Goal: Transaction & Acquisition: Purchase product/service

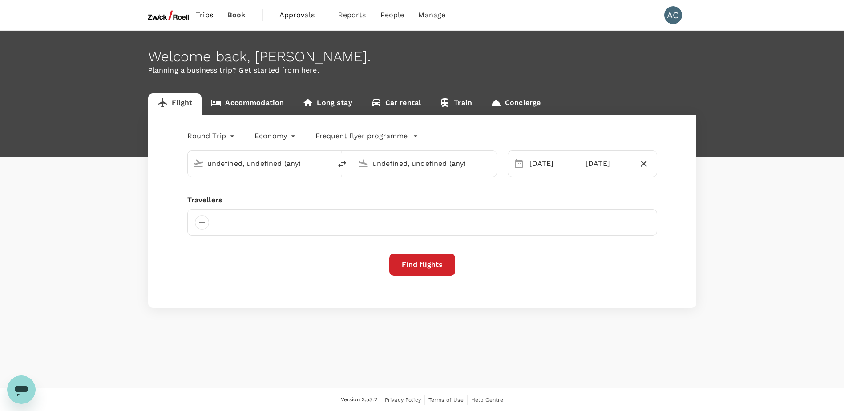
type input "Singapore Changi (SIN)"
type input "Tan Son Nhat Intl (SGN)"
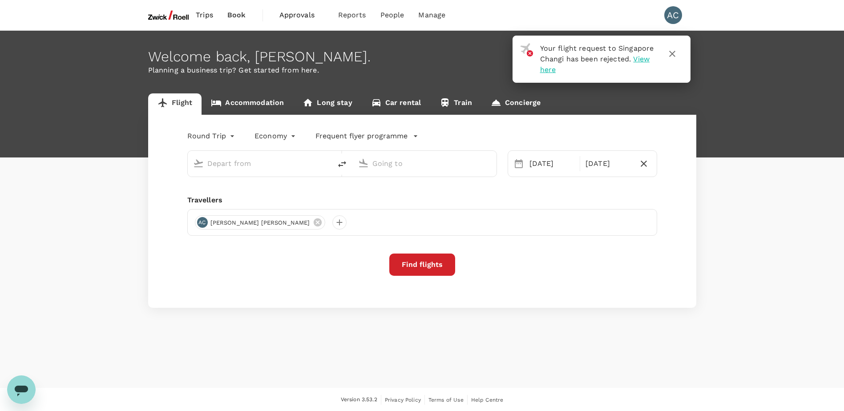
type input "Singapore Changi (SIN)"
type input "Tan Son Nhat Intl (SGN)"
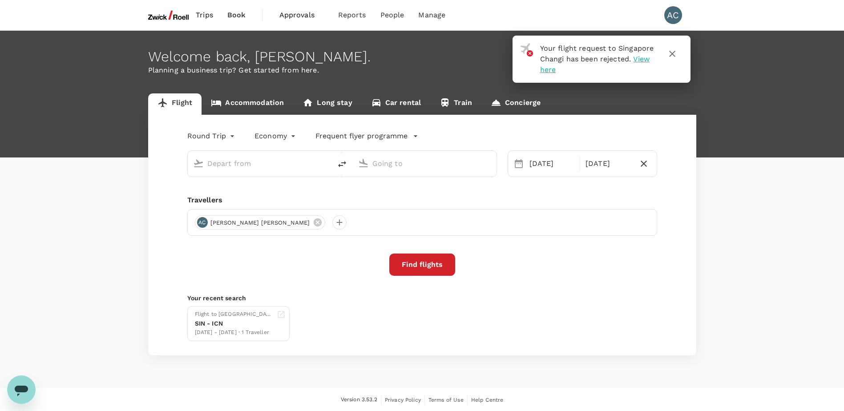
type input "Singapore Changi (SIN)"
type input "Tan Son Nhat Intl (SGN)"
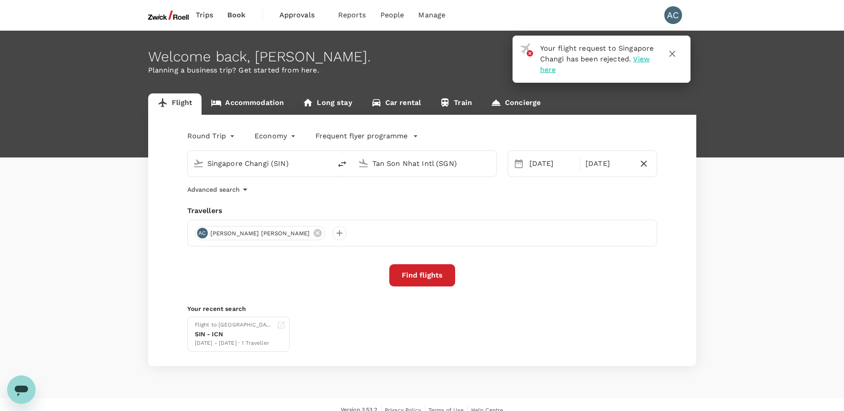
click at [205, 12] on span "Trips" at bounding box center [204, 15] width 17 height 11
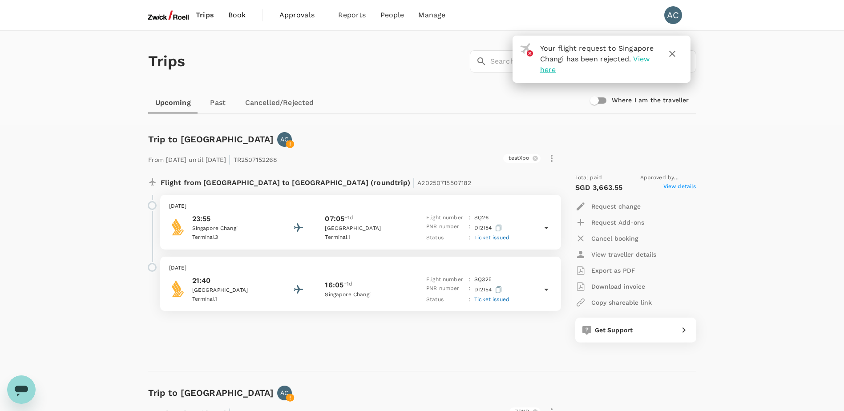
click at [645, 61] on span "View here" at bounding box center [595, 64] width 110 height 19
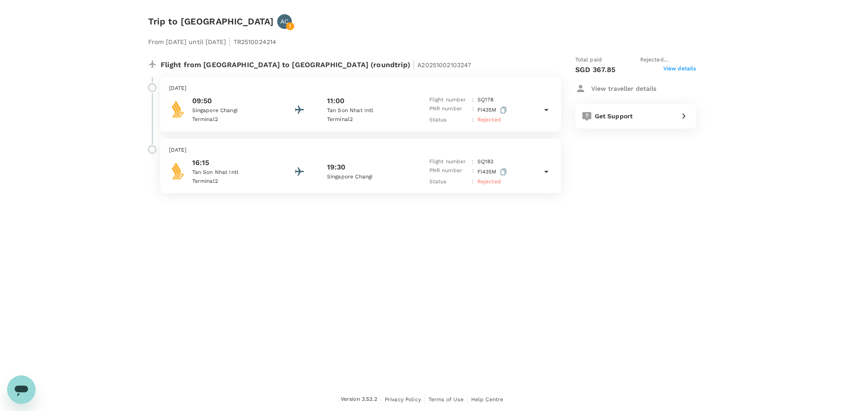
click at [257, 124] on p "Terminal 2" at bounding box center [232, 119] width 80 height 9
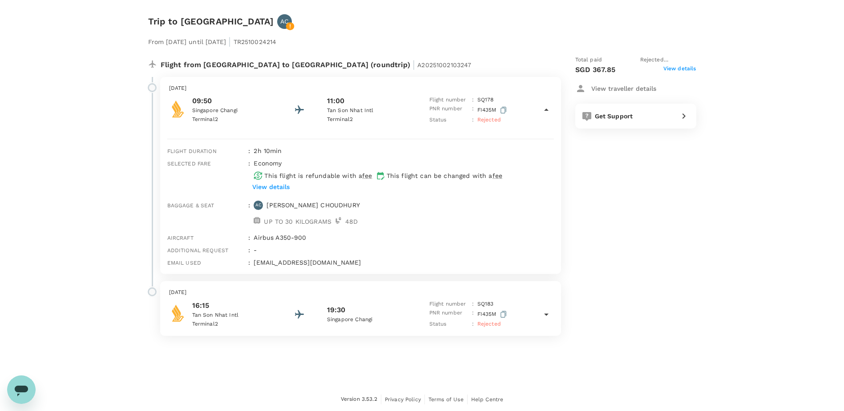
click at [267, 315] on p "Tan Son Nhat Intl" at bounding box center [232, 315] width 80 height 9
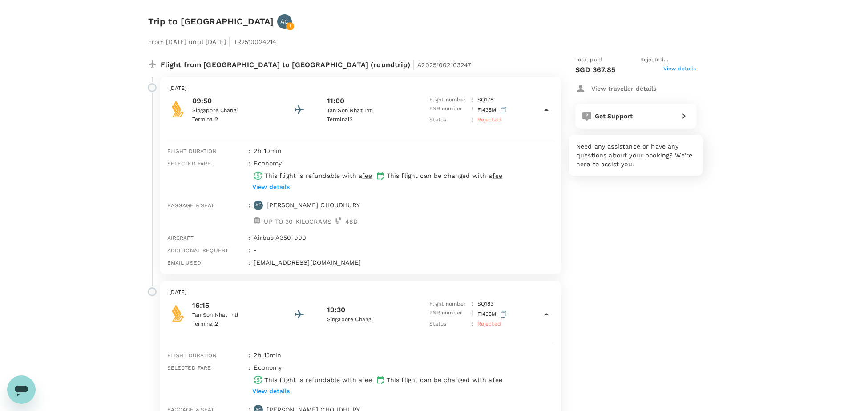
click at [687, 119] on icon at bounding box center [683, 116] width 11 height 11
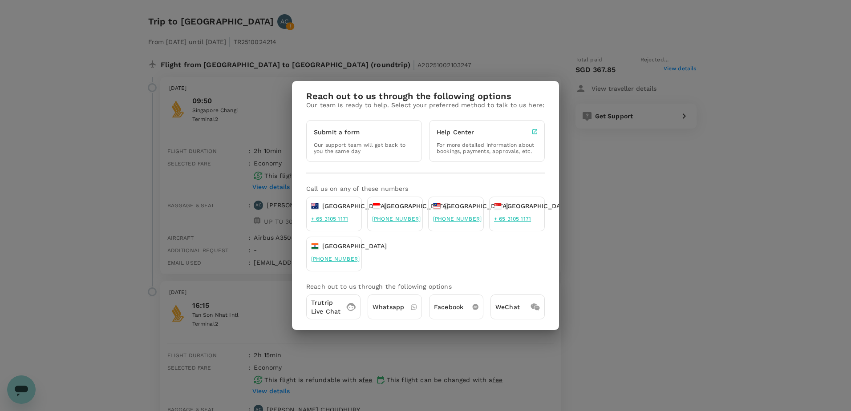
click at [631, 273] on div "Reach out to us through the following options Our team is ready to help. Select…" at bounding box center [425, 205] width 851 height 411
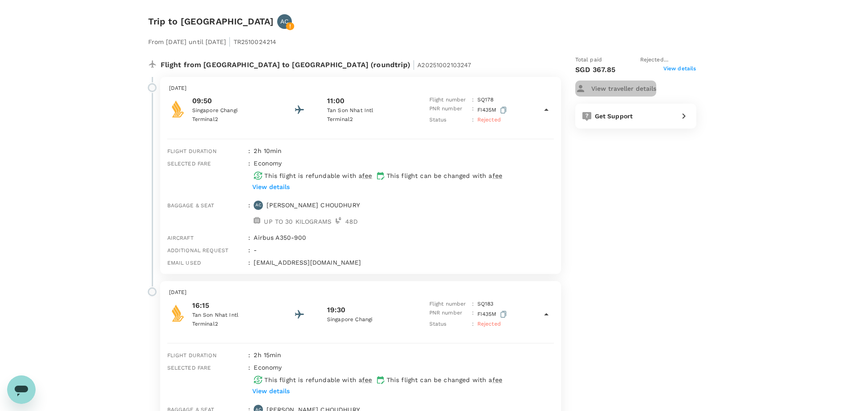
click at [627, 90] on p "View traveller details" at bounding box center [623, 88] width 65 height 9
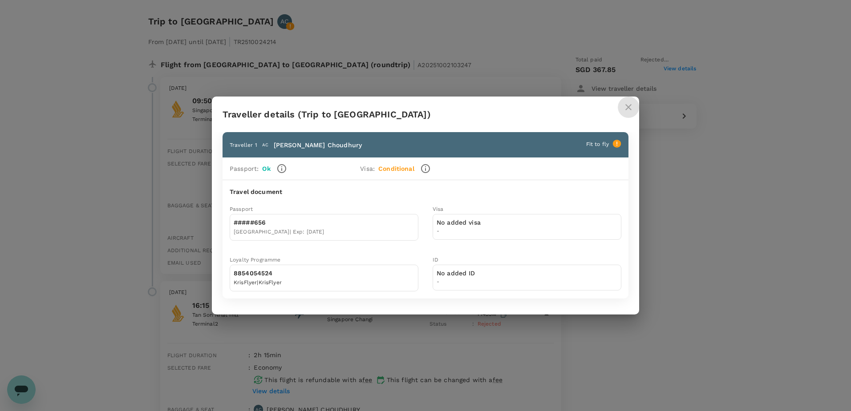
click at [624, 105] on icon "close" at bounding box center [628, 107] width 11 height 11
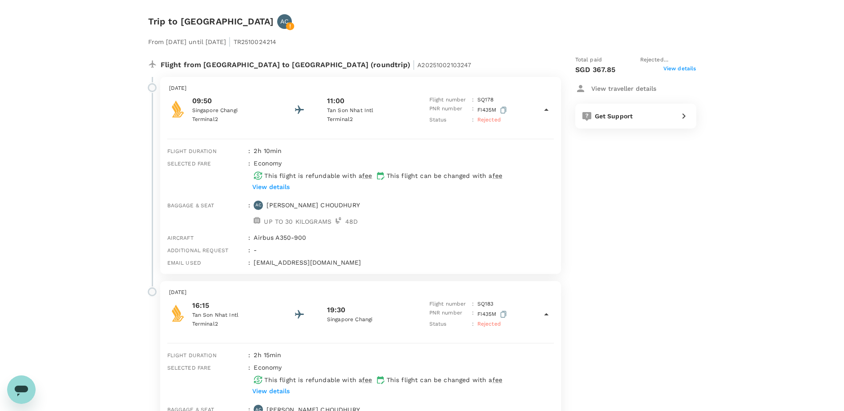
click at [676, 69] on span "View details" at bounding box center [679, 70] width 33 height 11
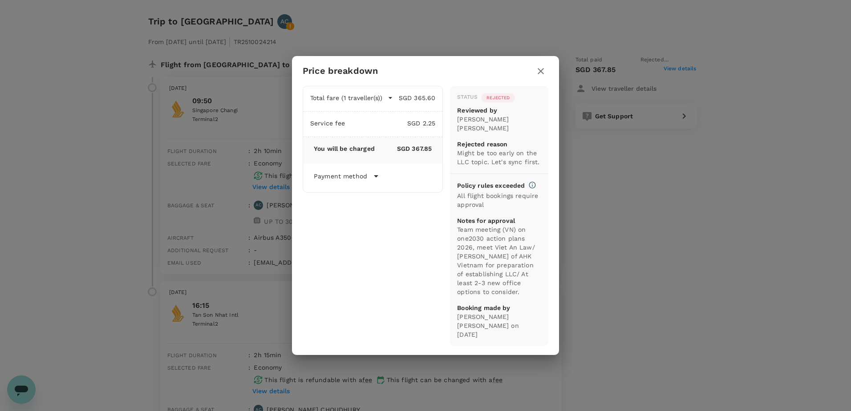
click at [515, 233] on p "Team meeting (VN) on one2030 action plans 2026, meet Viet An Law/ [PERSON_NAME]…" at bounding box center [499, 260] width 84 height 71
click at [376, 182] on icon at bounding box center [376, 176] width 11 height 11
click at [538, 74] on icon "button" at bounding box center [540, 71] width 6 height 6
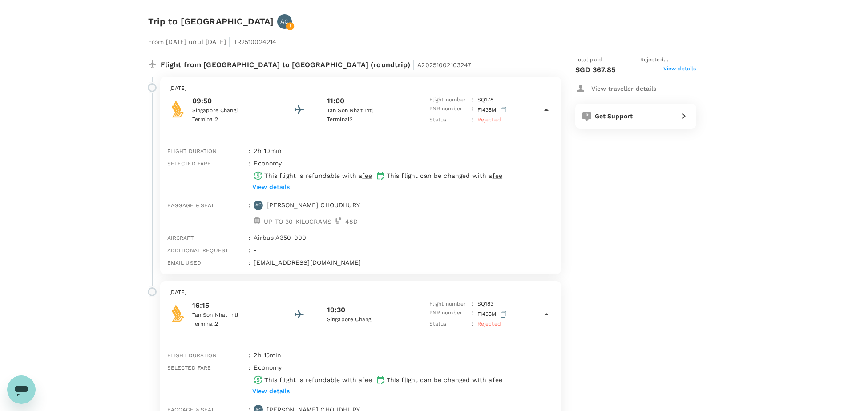
click at [202, 44] on p "From [DATE] until [DATE] | TR2510024214" at bounding box center [212, 40] width 129 height 16
click at [149, 87] on div at bounding box center [152, 87] width 9 height 9
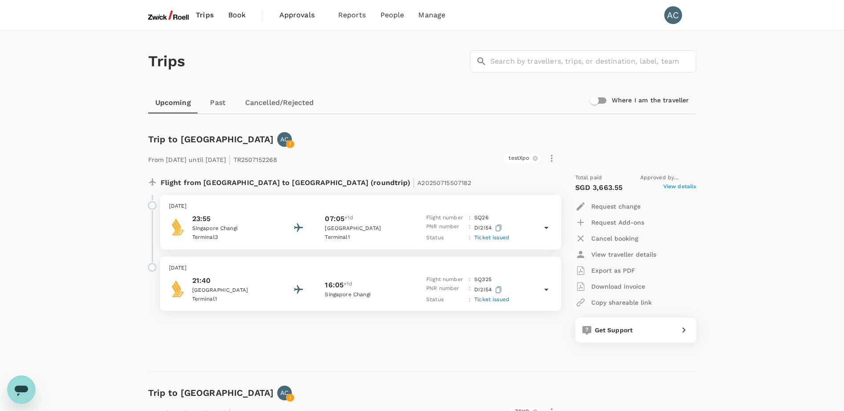
click at [240, 12] on span "Book" at bounding box center [237, 15] width 18 height 11
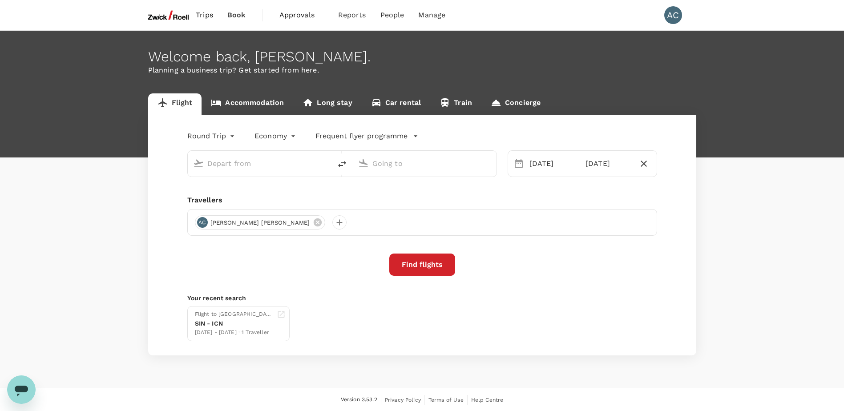
type input "Singapore Changi (SIN)"
type input "Tan Son Nhat Intl (SGN)"
type input "Singapore Changi (SIN)"
type input "Tan Son Nhat Intl (SGN)"
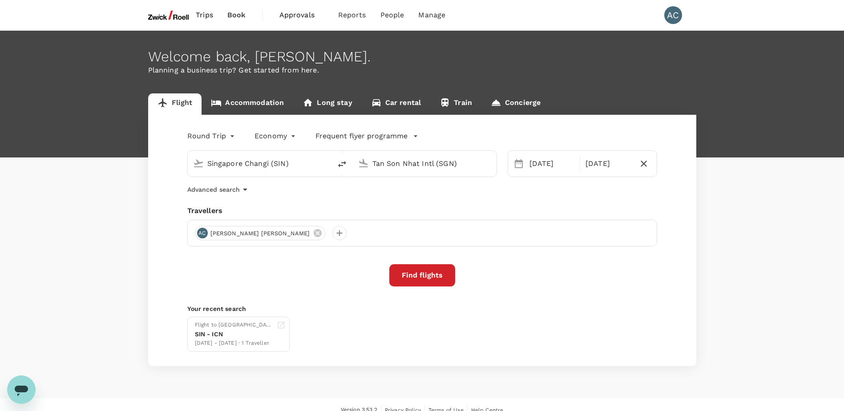
click at [255, 166] on input "Singapore Changi (SIN)" at bounding box center [259, 164] width 105 height 14
click at [424, 274] on button "Find flights" at bounding box center [422, 275] width 66 height 22
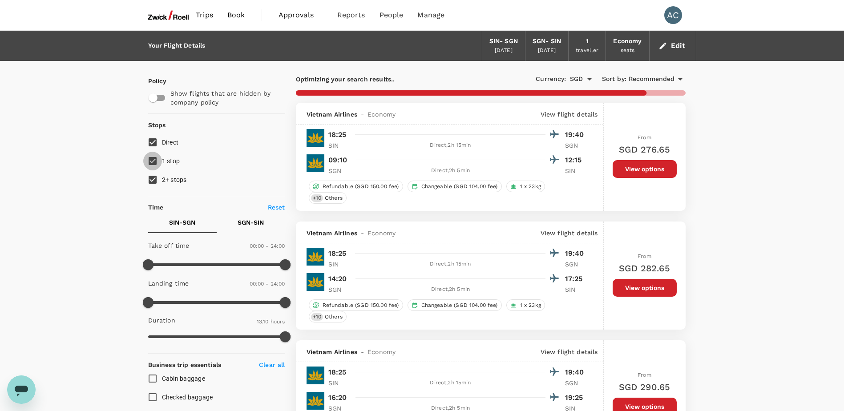
click at [152, 161] on input "1 stop" at bounding box center [152, 161] width 19 height 19
checkbox input "false"
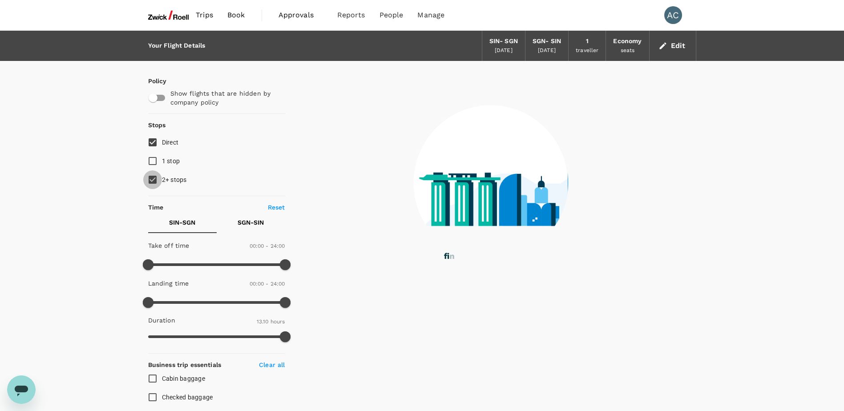
click at [151, 178] on input "2+ stops" at bounding box center [152, 179] width 19 height 19
checkbox input "false"
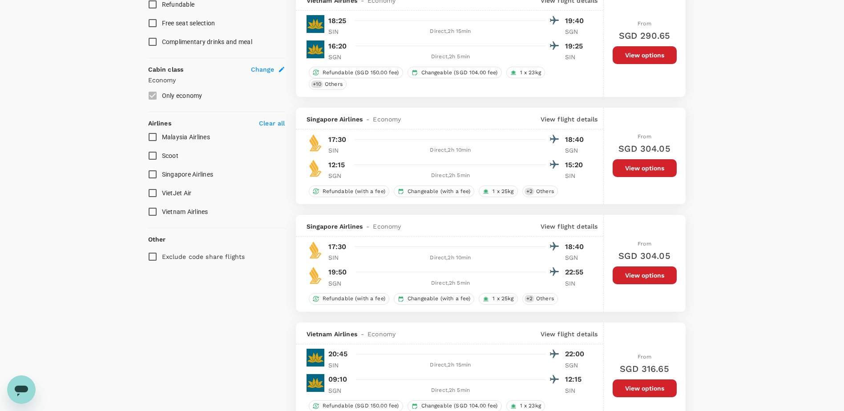
scroll to position [404, 0]
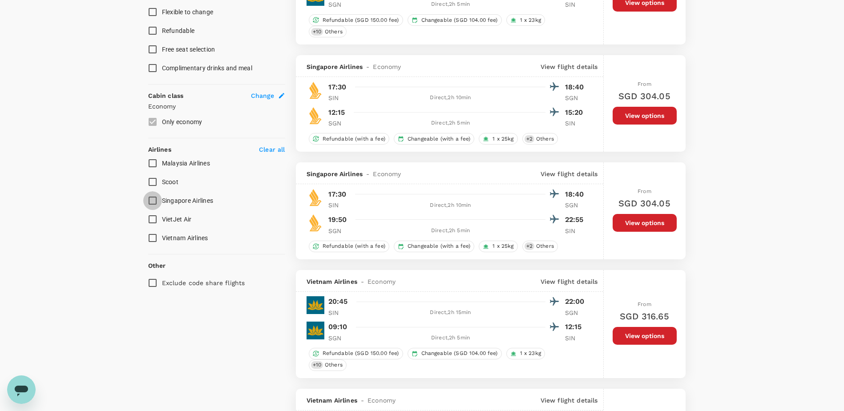
click at [151, 197] on input "Singapore Airlines" at bounding box center [152, 200] width 19 height 19
checkbox input "true"
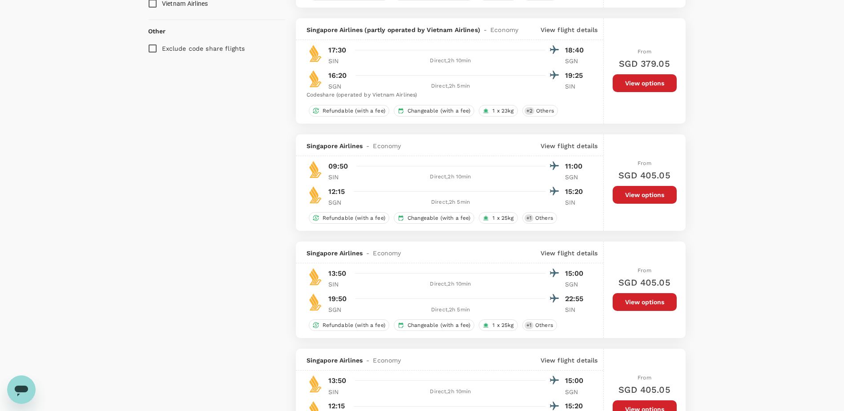
scroll to position [641, 0]
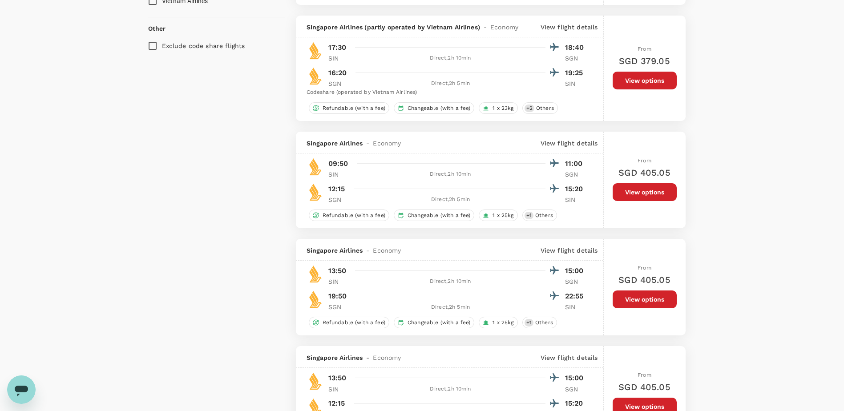
type input "1535"
checkbox input "false"
checkbox input "true"
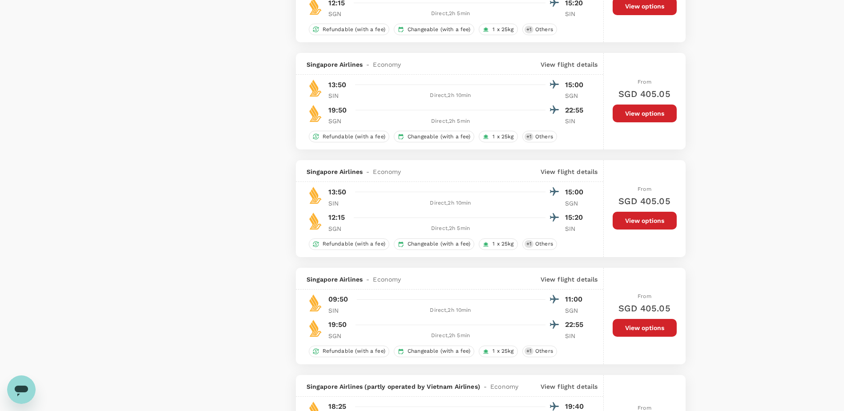
scroll to position [0, 0]
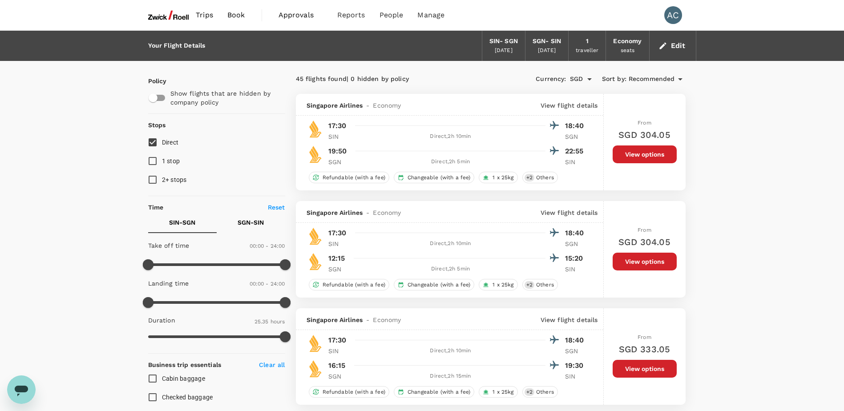
click at [546, 47] on div "[DATE]" at bounding box center [547, 50] width 18 height 9
click at [661, 46] on icon "button" at bounding box center [662, 45] width 9 height 9
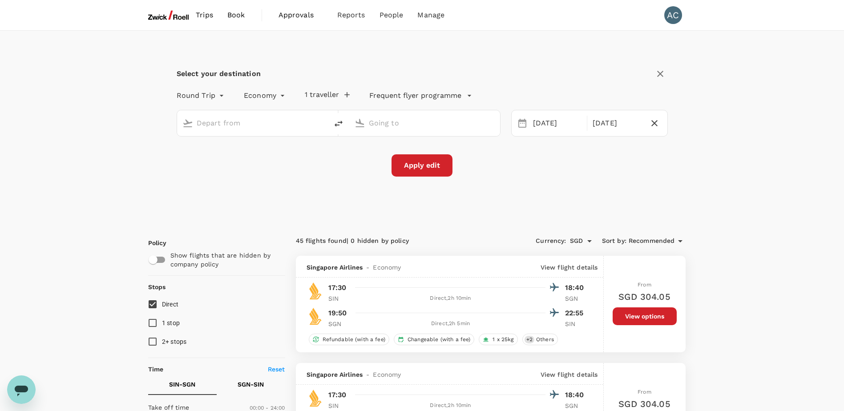
type input "Singapore Changi (SIN)"
type input "Tan Son Nhat Intl (SGN)"
click at [614, 122] on div "[DATE]" at bounding box center [617, 123] width 56 height 17
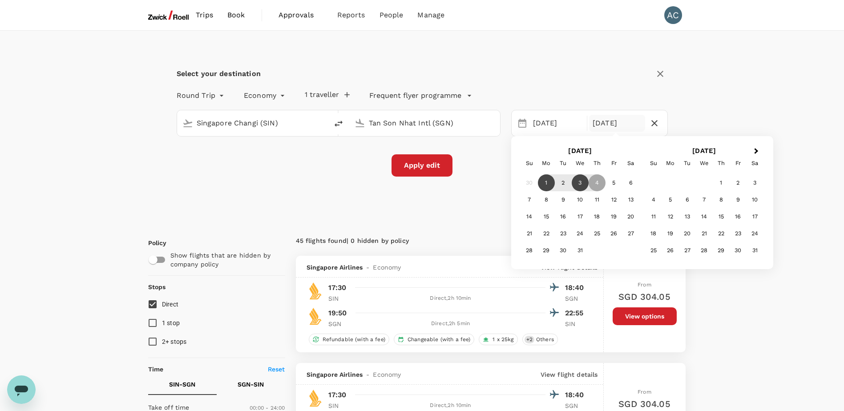
click at [582, 184] on div "3" at bounding box center [580, 182] width 17 height 17
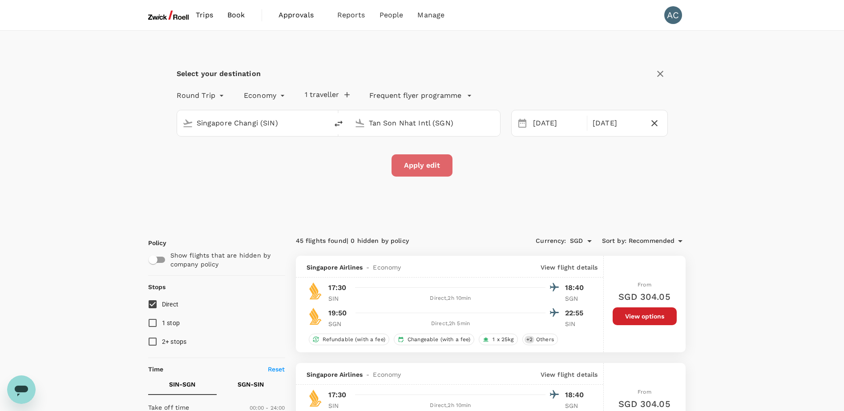
click at [408, 168] on button "Apply edit" at bounding box center [422, 165] width 61 height 22
checkbox input "false"
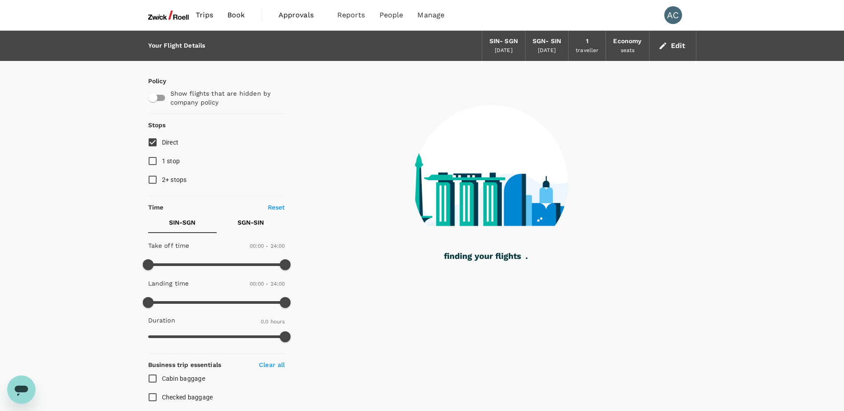
type input "790"
checkbox input "true"
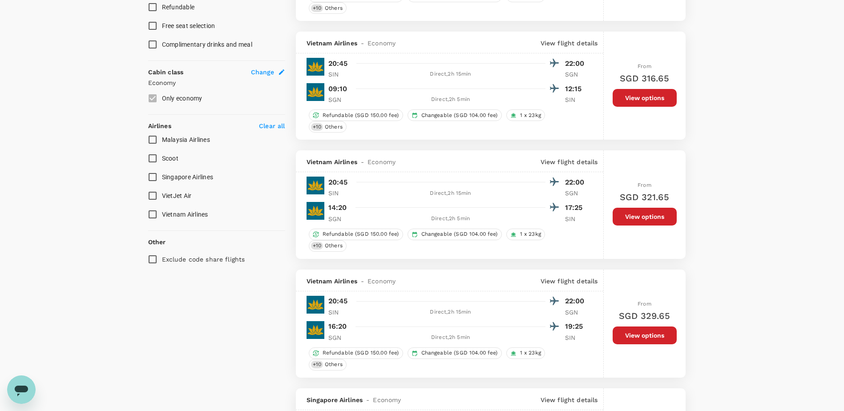
scroll to position [445, 0]
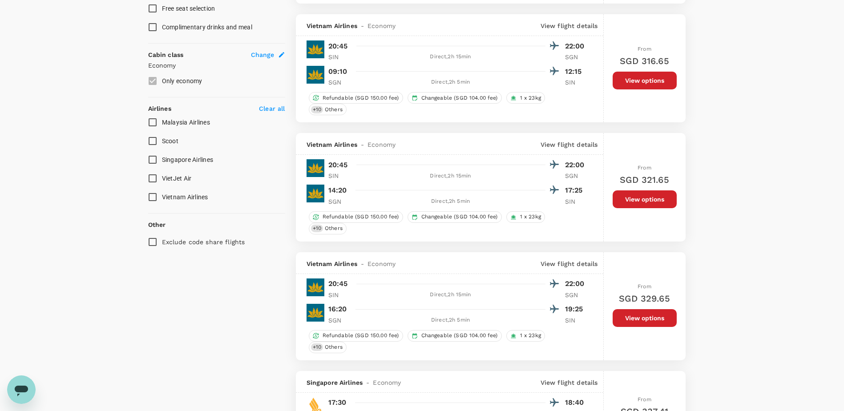
click at [189, 161] on span "Singapore Airlines" at bounding box center [188, 159] width 52 height 7
click at [162, 161] on input "Singapore Airlines" at bounding box center [152, 159] width 19 height 19
checkbox input "true"
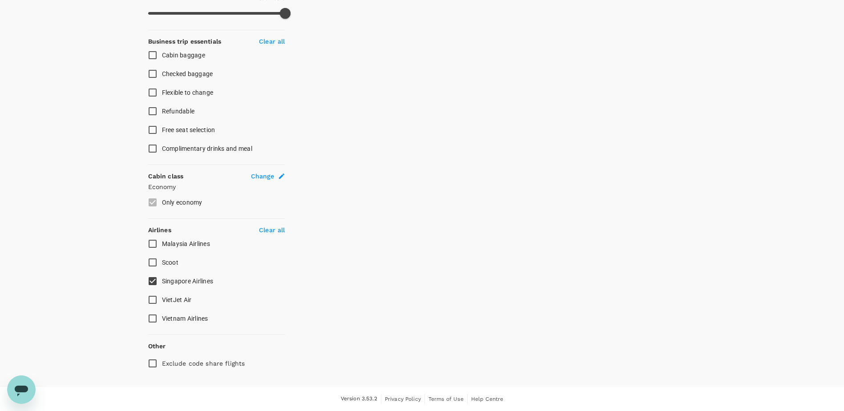
scroll to position [323, 0]
type input "1535"
checkbox input "false"
checkbox input "true"
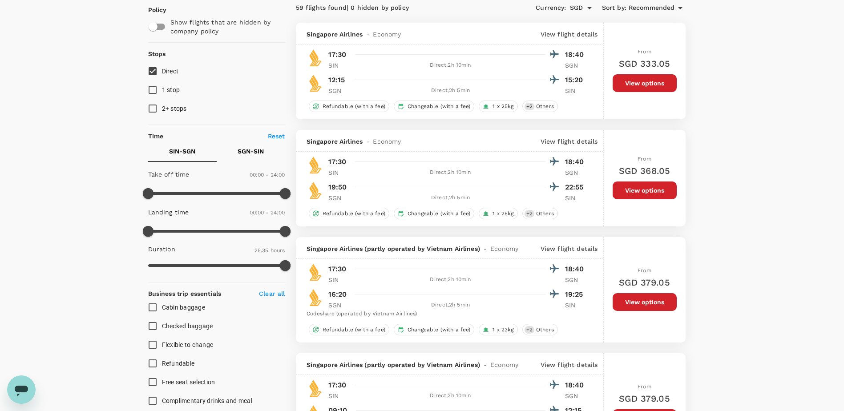
scroll to position [5, 0]
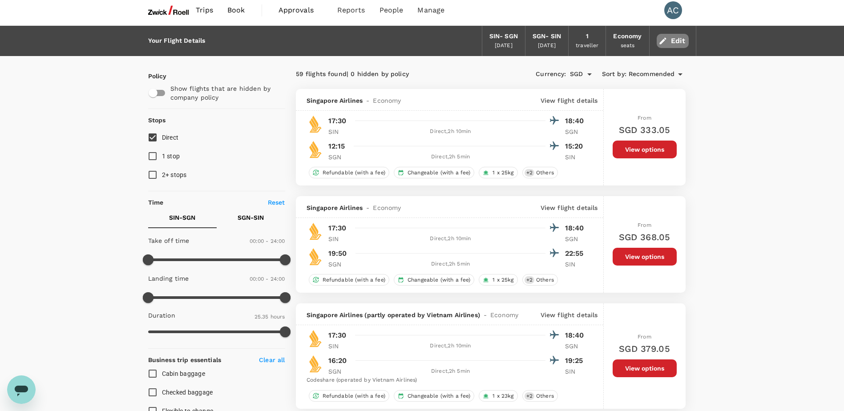
click at [663, 39] on icon "button" at bounding box center [662, 40] width 9 height 9
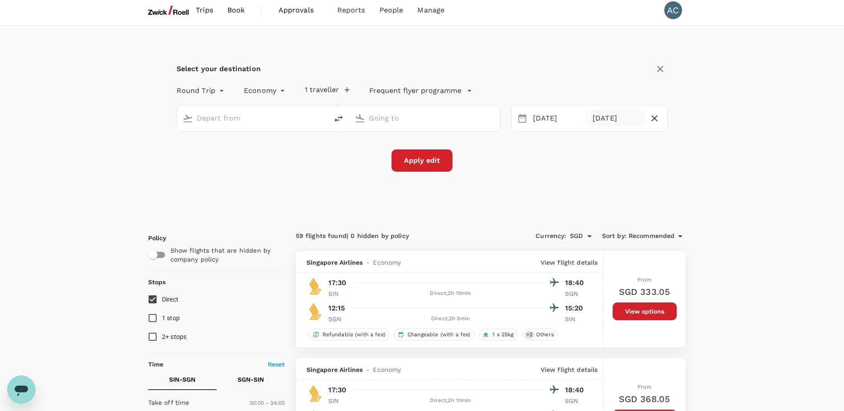
type input "Singapore Changi (SIN)"
type input "Tan Son Nhat Intl (SGN)"
click at [604, 118] on div "[DATE]" at bounding box center [617, 118] width 56 height 17
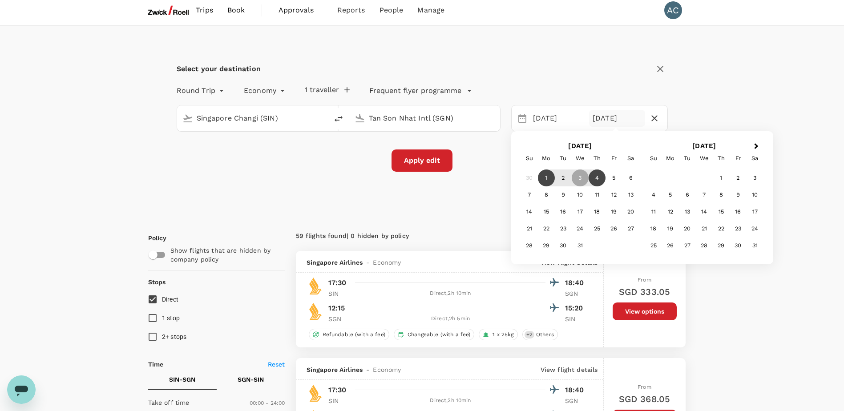
click at [596, 177] on div "4" at bounding box center [597, 178] width 17 height 17
click at [428, 165] on button "Apply edit" at bounding box center [422, 160] width 61 height 22
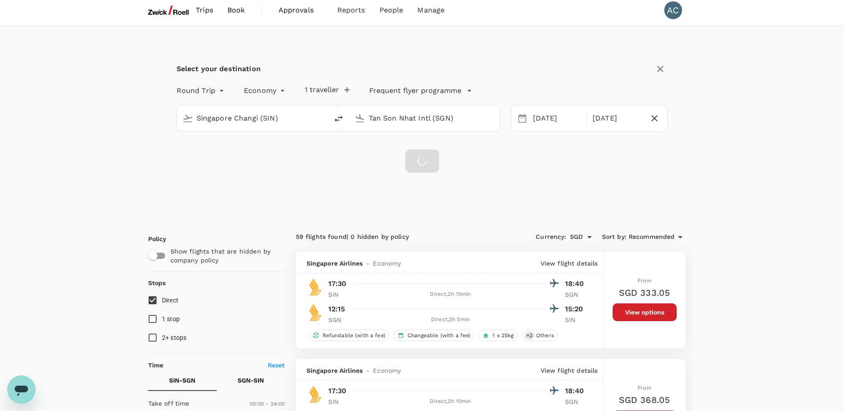
checkbox input "false"
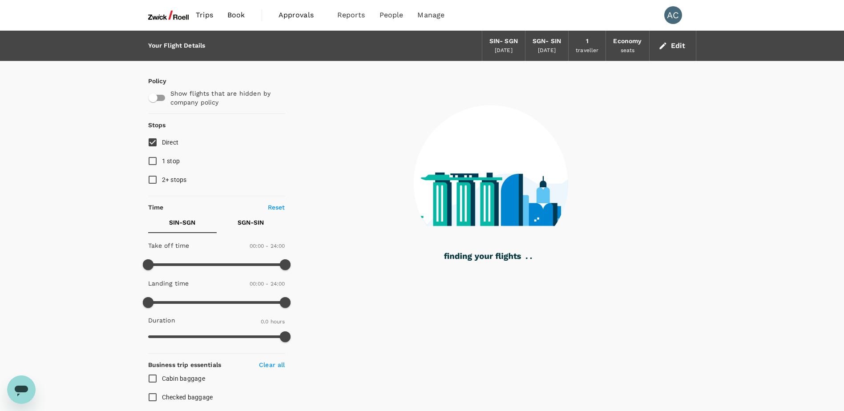
type input "790"
checkbox input "true"
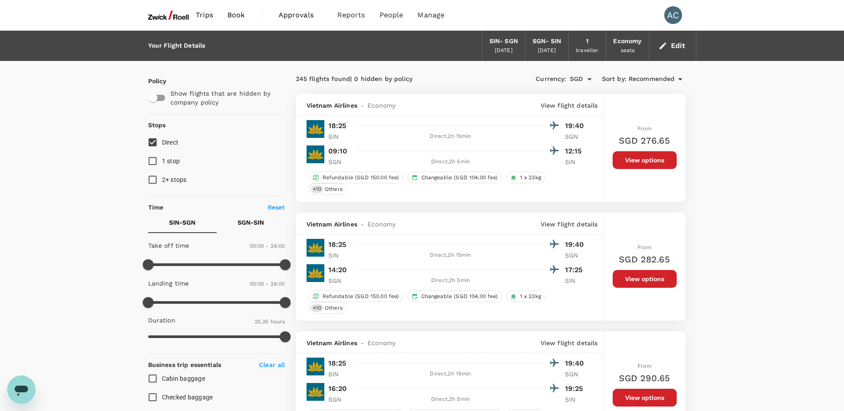
type input "1535"
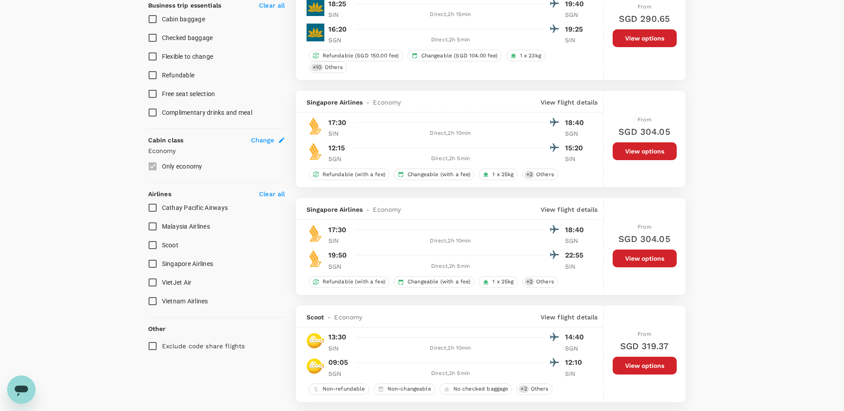
click at [151, 266] on input "Singapore Airlines" at bounding box center [152, 263] width 19 height 19
checkbox input "true"
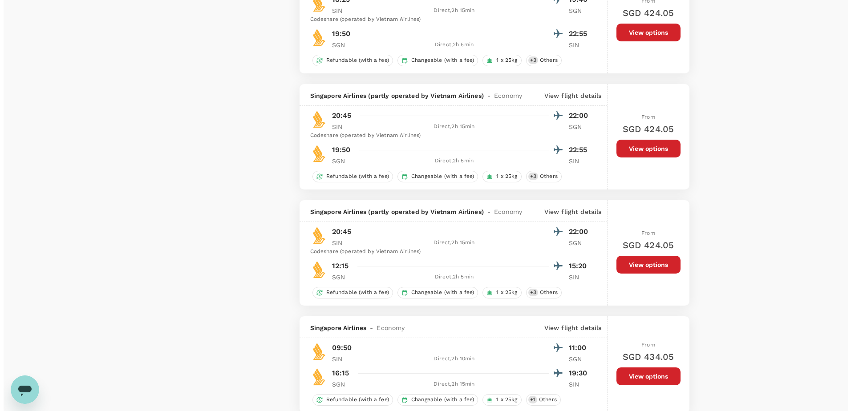
scroll to position [1356, 0]
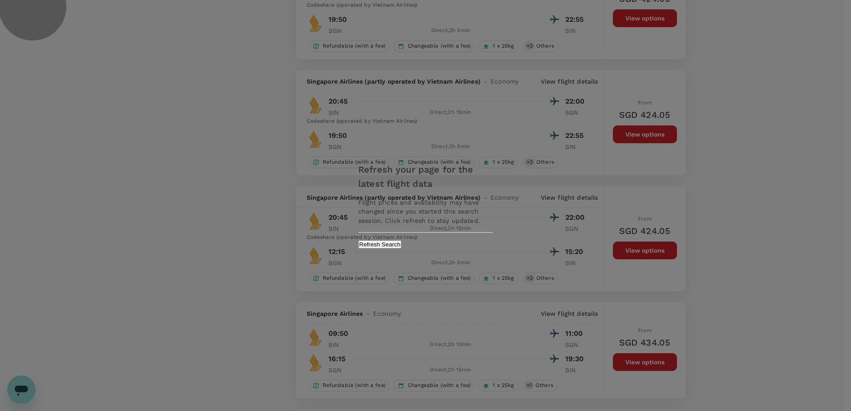
click at [401, 248] on button "Refresh Search" at bounding box center [379, 244] width 43 height 8
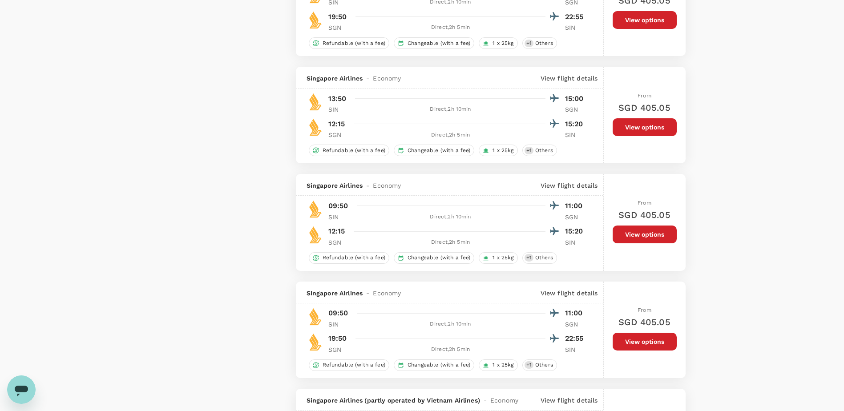
scroll to position [825, 0]
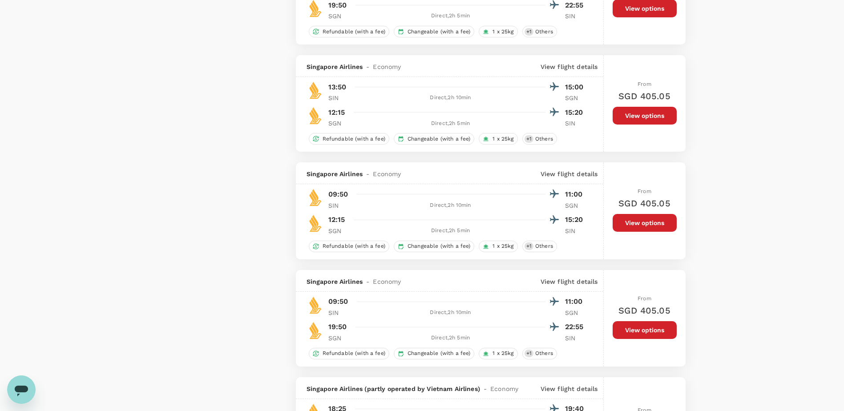
type input "1535"
checkbox input "false"
checkbox input "true"
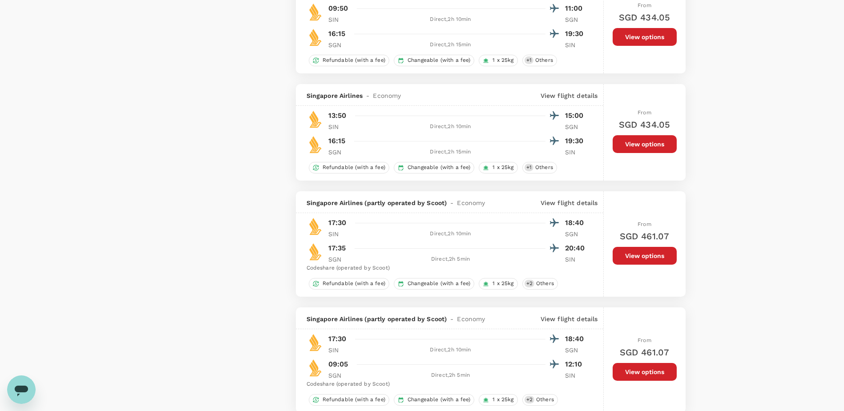
scroll to position [1687, 0]
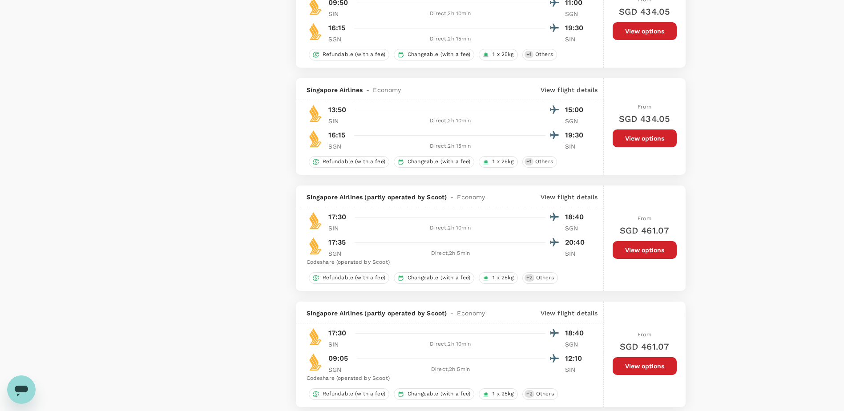
click at [669, 34] on button "View options" at bounding box center [645, 31] width 64 height 18
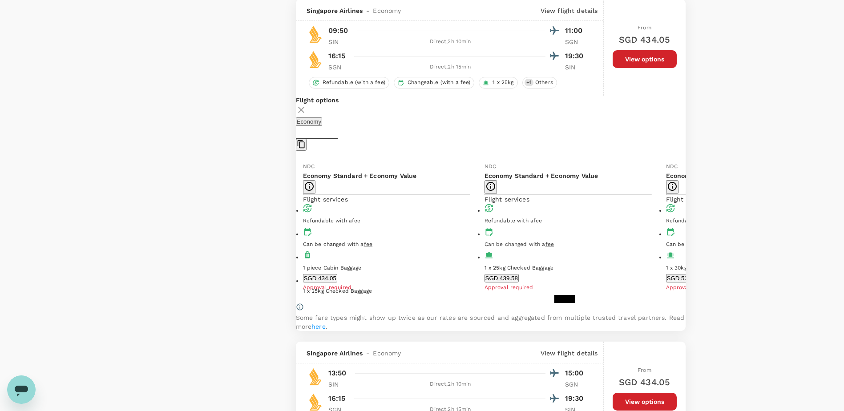
scroll to position [1658, 0]
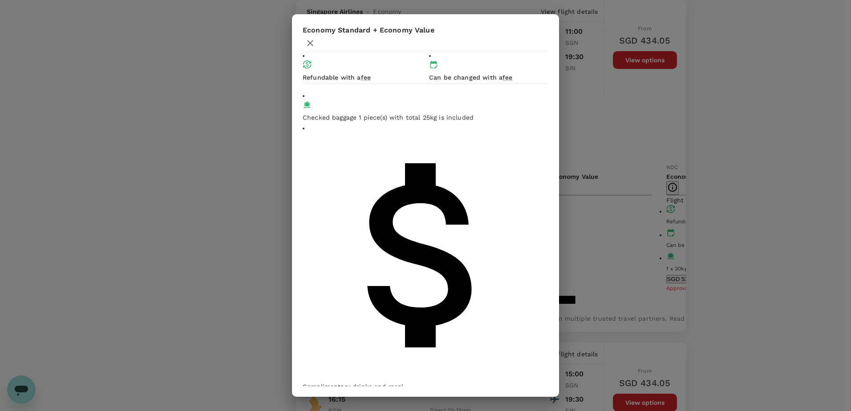
click at [210, 294] on div "Economy Standard + Economy Value Refundable with a fee Can be changed with a fe…" at bounding box center [425, 205] width 851 height 411
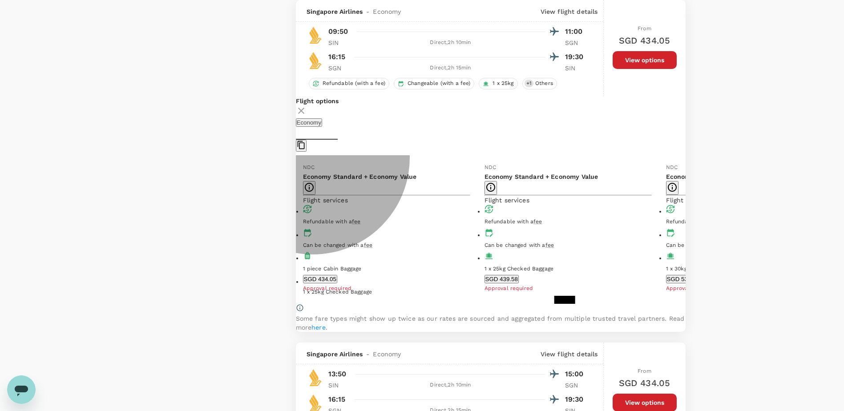
click at [485, 275] on button "SGD 439.58" at bounding box center [502, 279] width 34 height 8
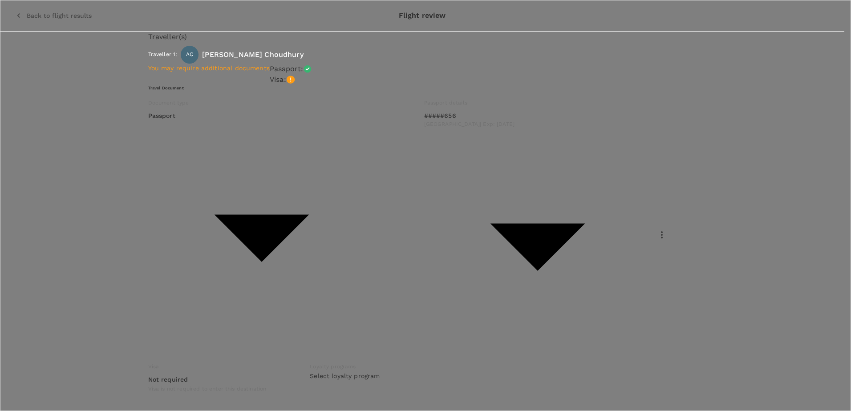
click at [498, 330] on div at bounding box center [425, 205] width 851 height 411
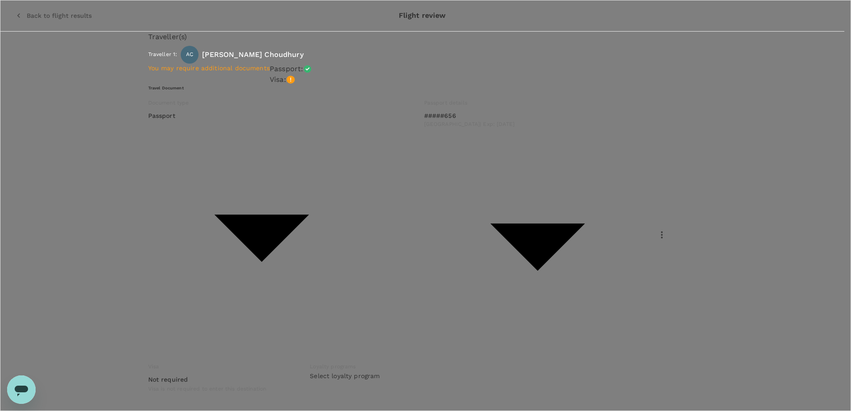
type input "9e599f25-8d49-4e86-a1d1-3dc5a6448a65"
type textarea "A"
type textarea "V"
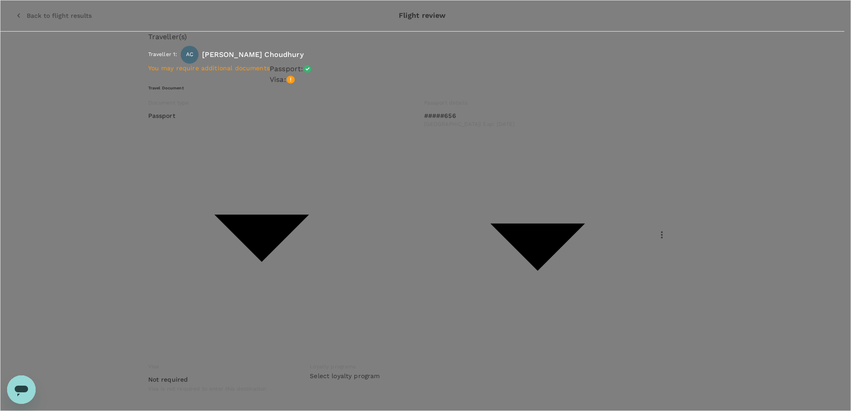
type textarea "H"
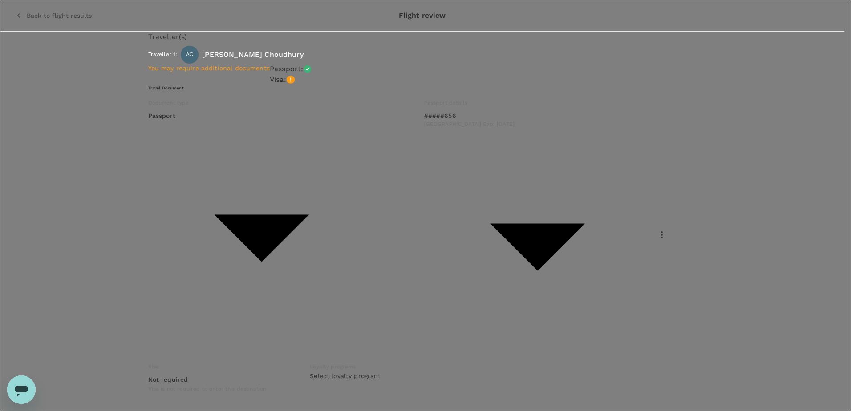
type textarea "Visit to VN as discussed"
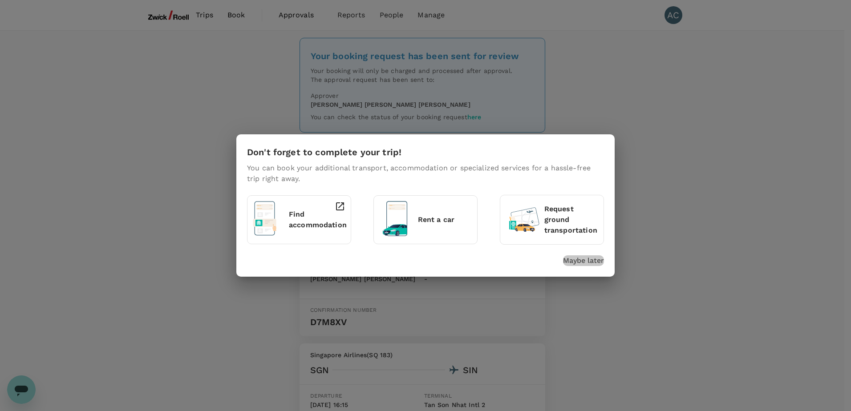
click at [571, 260] on p "Maybe later" at bounding box center [583, 260] width 41 height 11
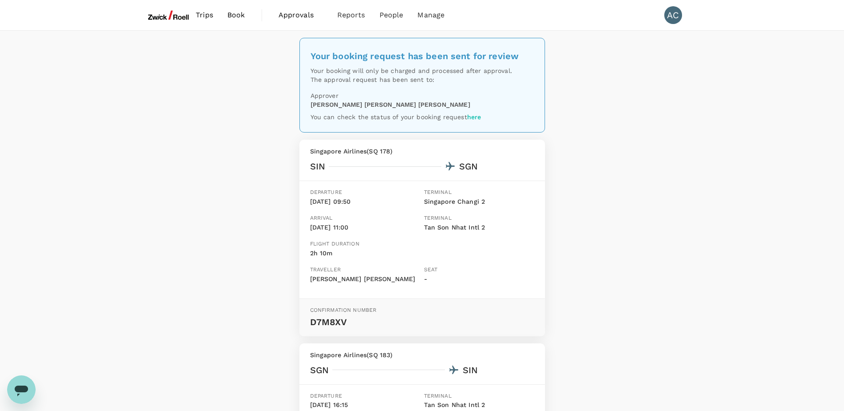
click at [209, 16] on span "Trips" at bounding box center [204, 15] width 17 height 11
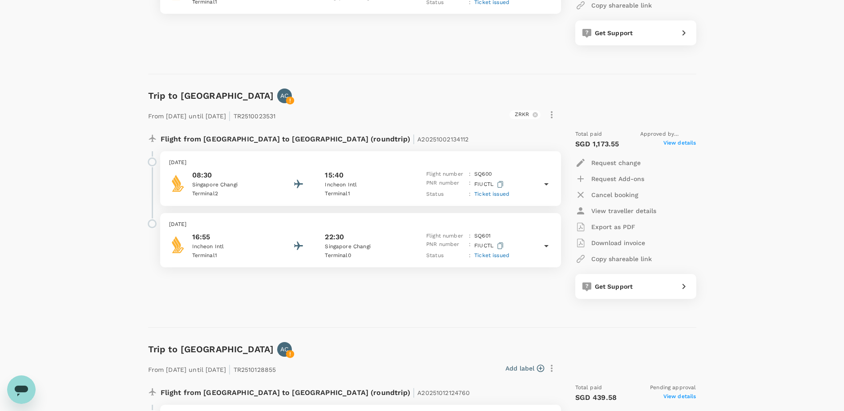
scroll to position [320, 0]
